Goal: Check status

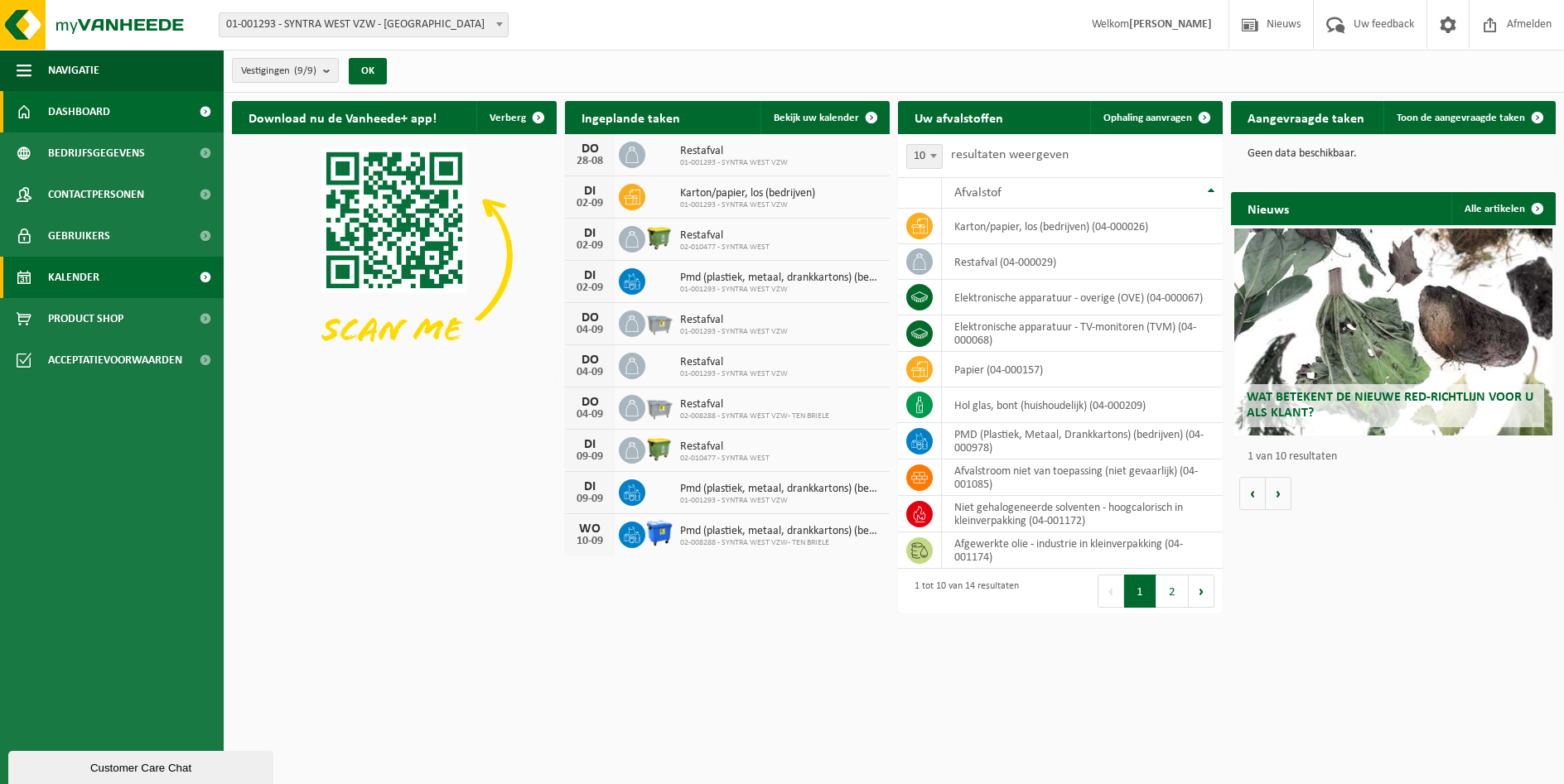
click at [94, 276] on span "Kalender" at bounding box center [73, 277] width 52 height 41
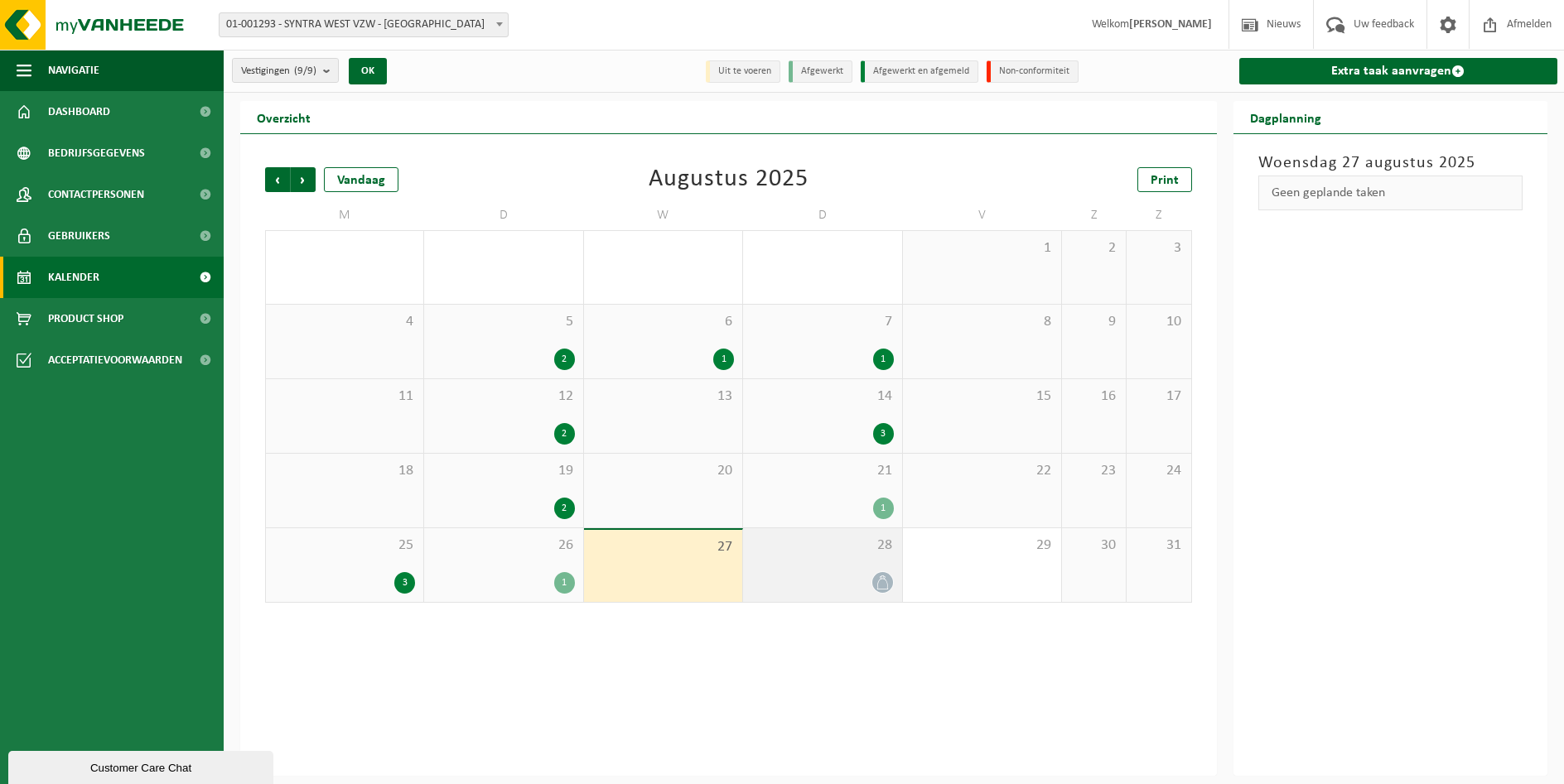
click at [861, 576] on div at bounding box center [821, 581] width 141 height 22
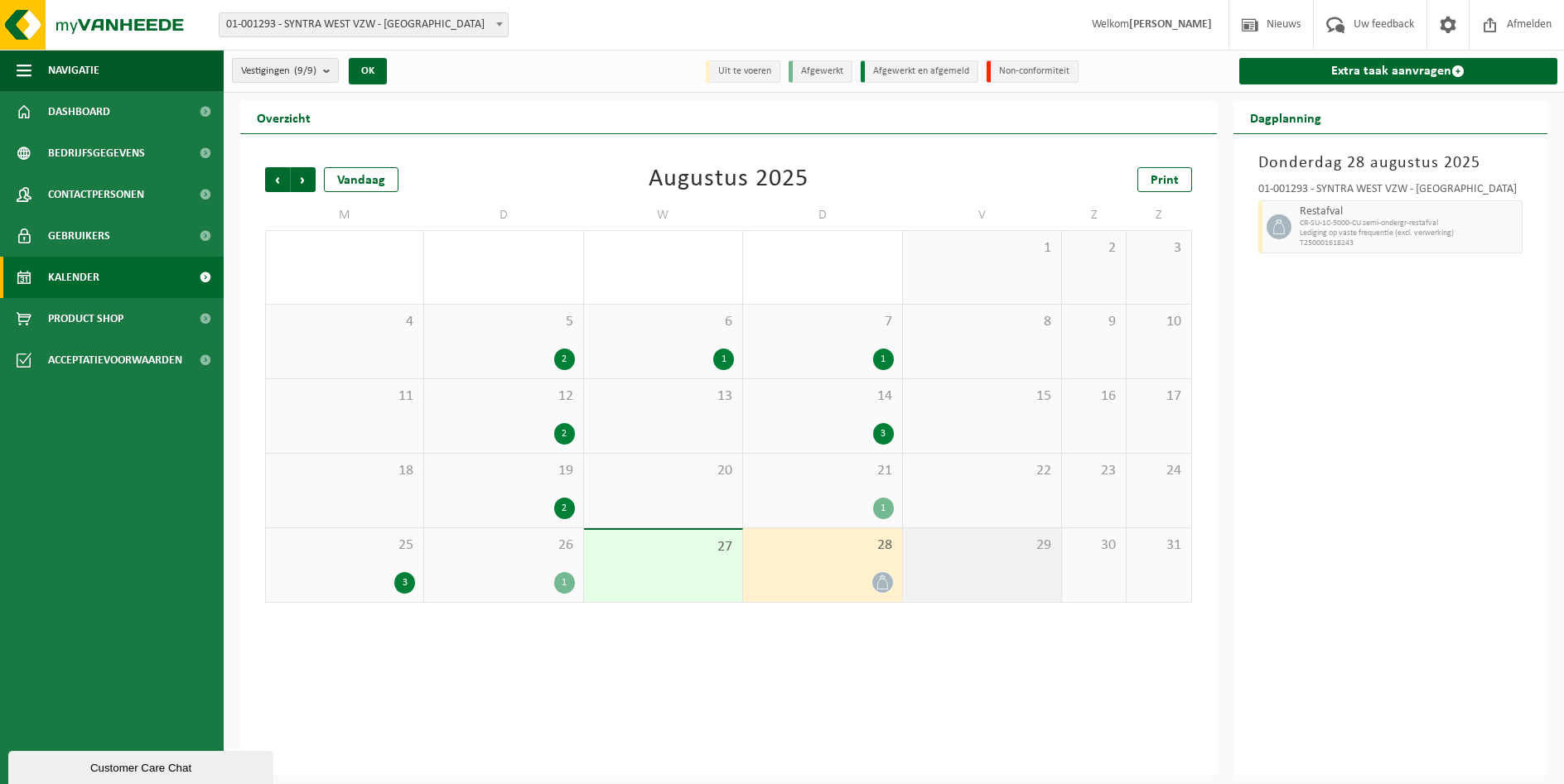
click at [963, 579] on div "29" at bounding box center [981, 565] width 158 height 74
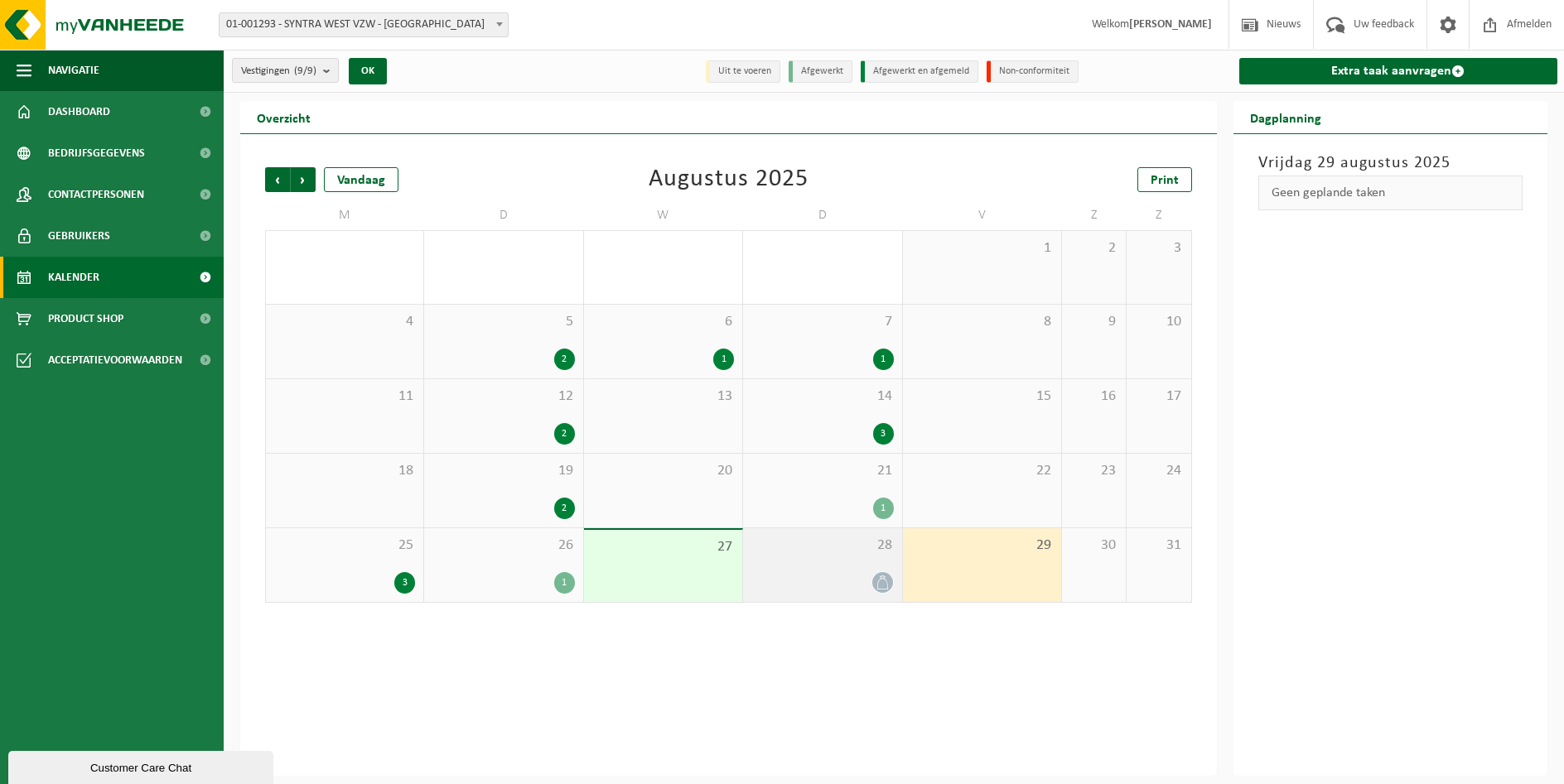
click at [852, 572] on div at bounding box center [821, 581] width 141 height 22
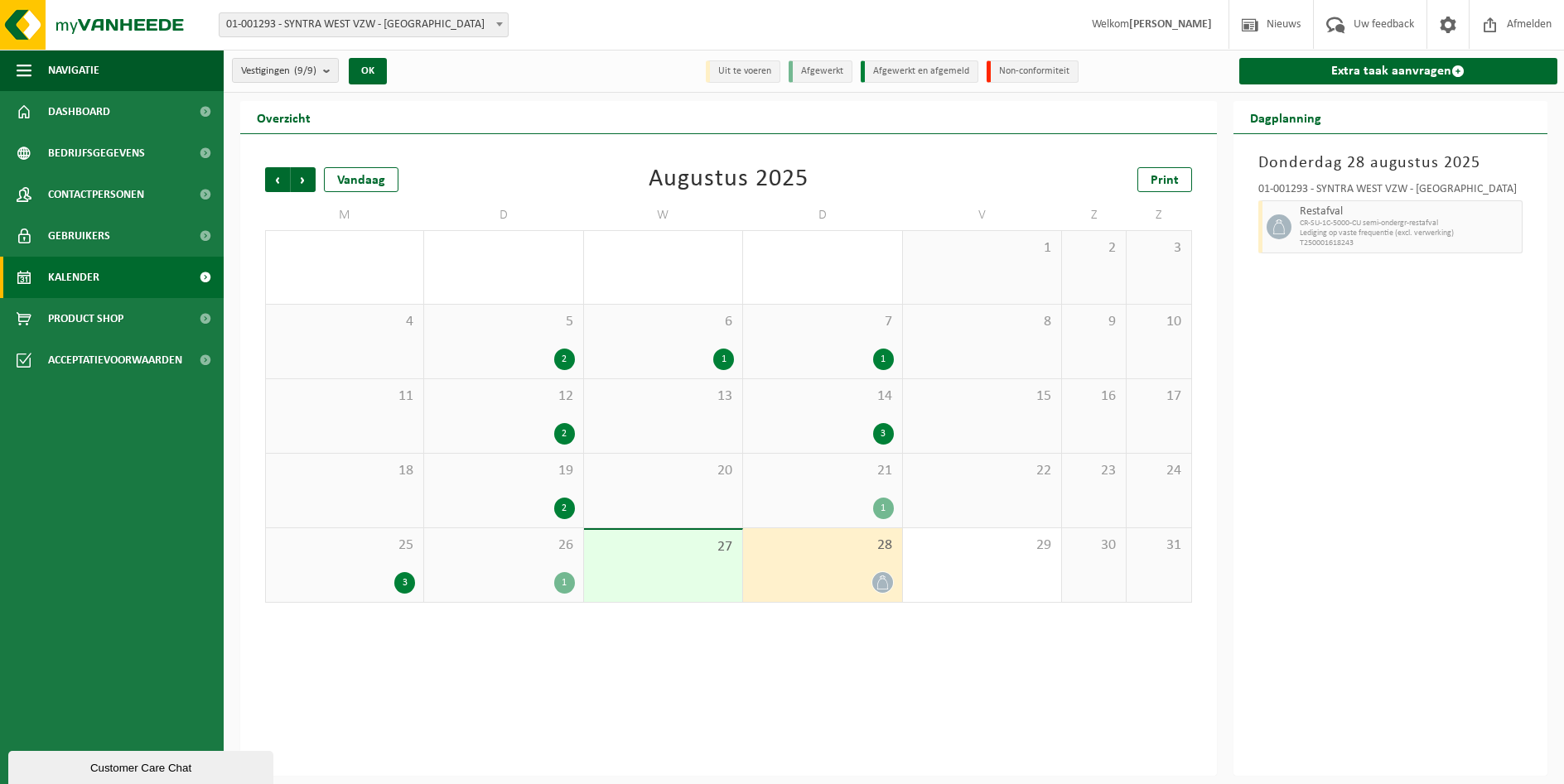
click at [1316, 237] on span "Lediging op vaste frequentie (excl. verwerking)" at bounding box center [1408, 234] width 218 height 10
drag, startPoint x: 1316, startPoint y: 237, endPoint x: 1342, endPoint y: 289, distance: 58.1
click at [1342, 289] on div "[DATE] 01-001293 - SYNTRA WEST VZW - SINT-MICHIELS Restafval CR-SU-1C-5000-CU s…" at bounding box center [1390, 455] width 315 height 642
